Goal: Find specific page/section: Find specific page/section

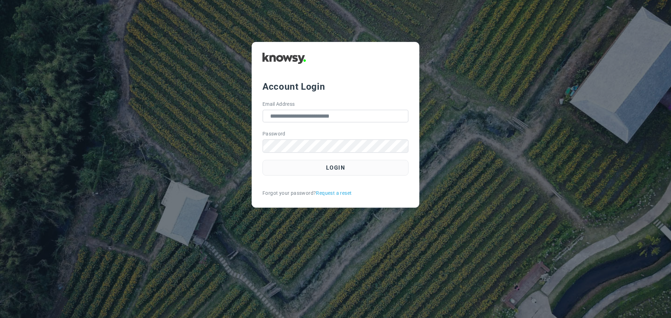
click at [338, 169] on button "Login" at bounding box center [335, 168] width 146 height 16
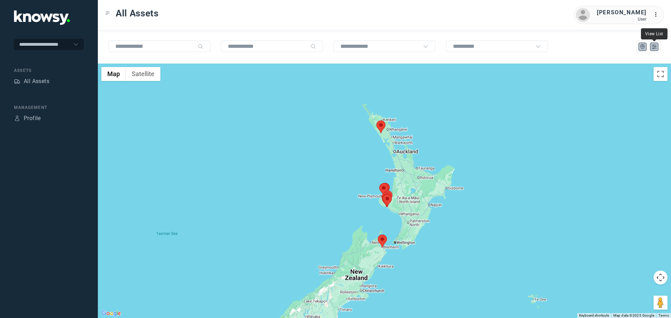
click at [655, 47] on icon "List" at bounding box center [654, 47] width 6 height 6
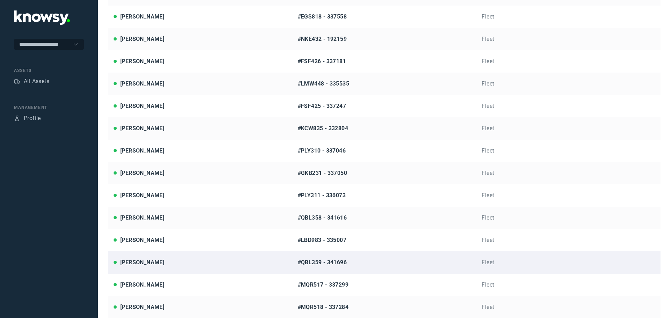
scroll to position [154, 0]
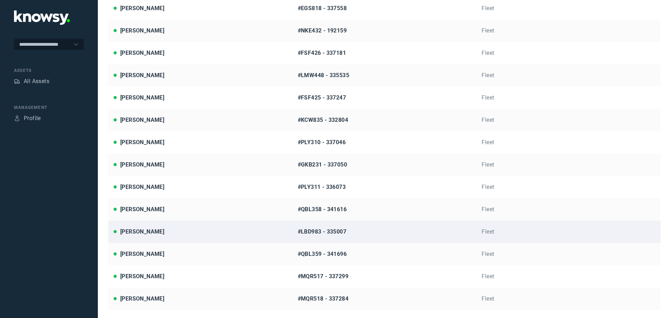
click at [182, 232] on div "[PERSON_NAME]" at bounding box center [200, 232] width 174 height 8
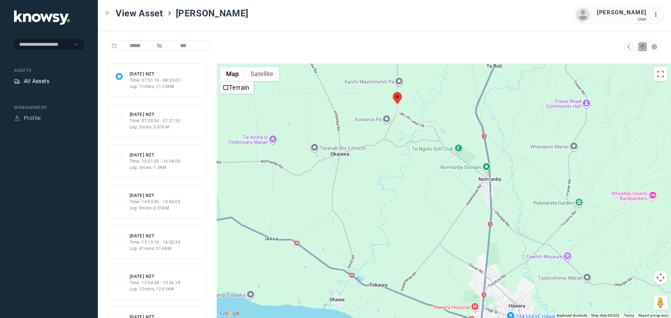
click at [34, 80] on div "All Assets" at bounding box center [36, 81] width 25 height 8
